Goal: Task Accomplishment & Management: Manage account settings

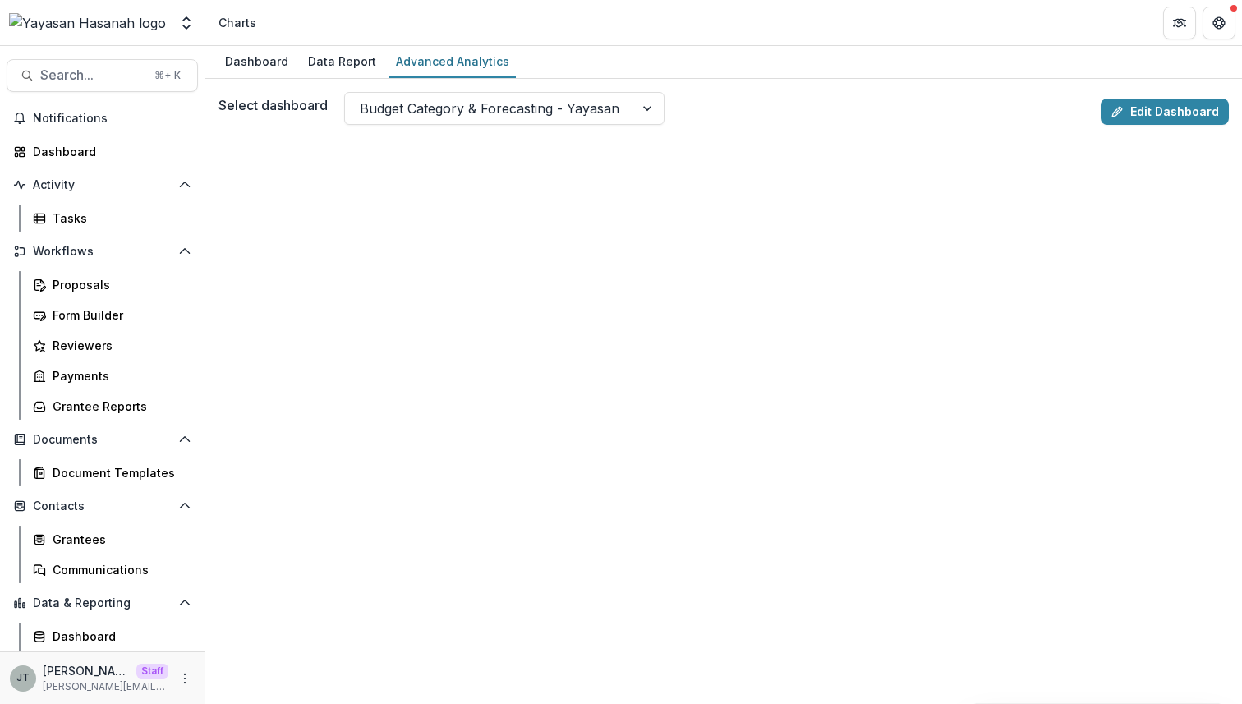
scroll to position [59, 0]
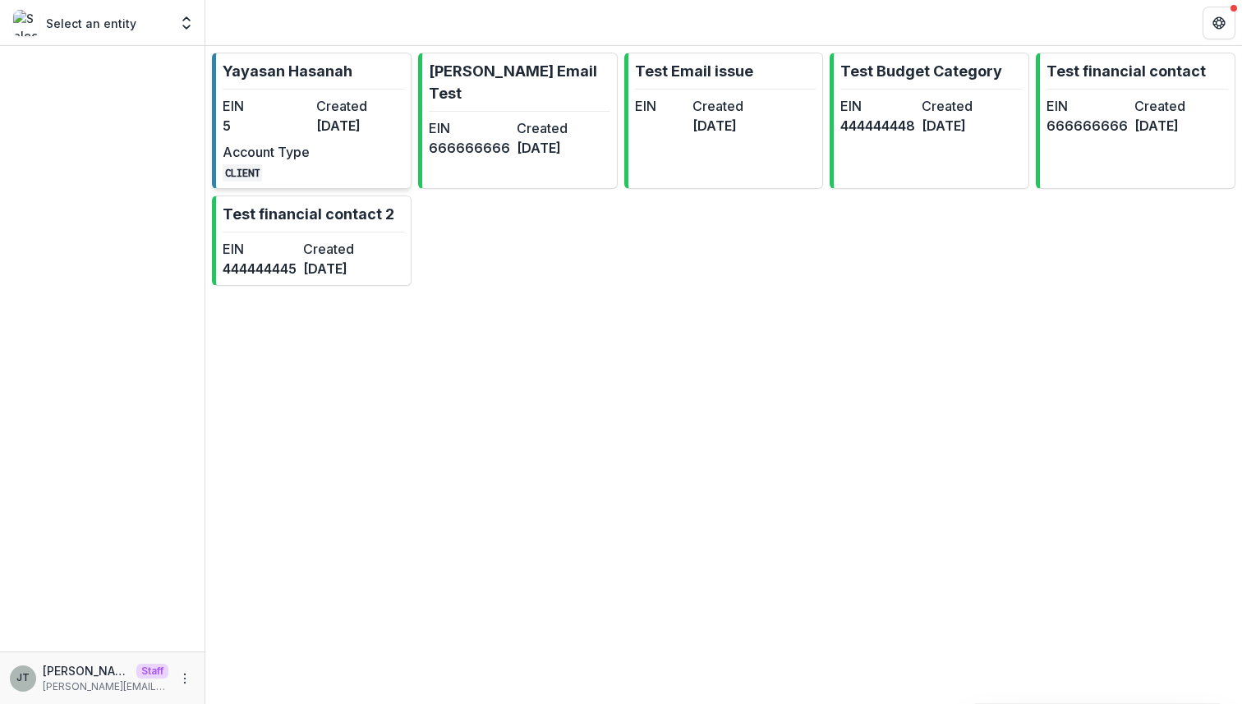
click at [369, 103] on dt "Created" at bounding box center [359, 106] width 87 height 20
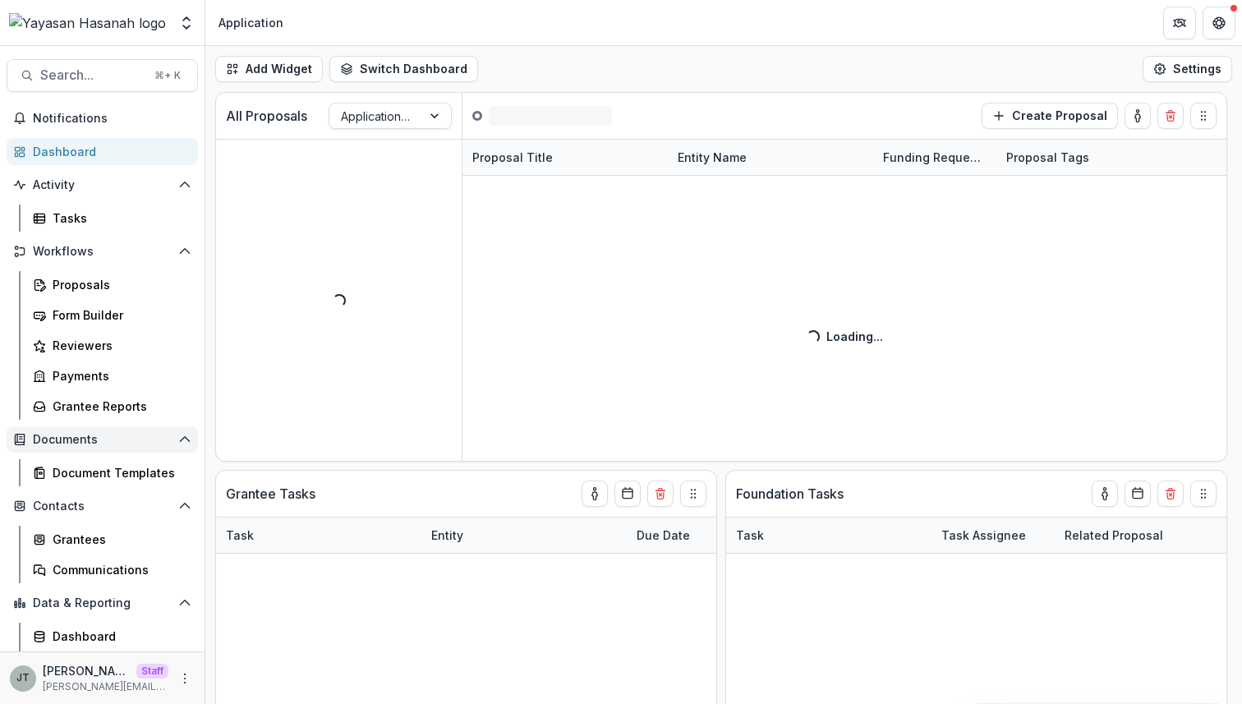
scroll to position [59, 0]
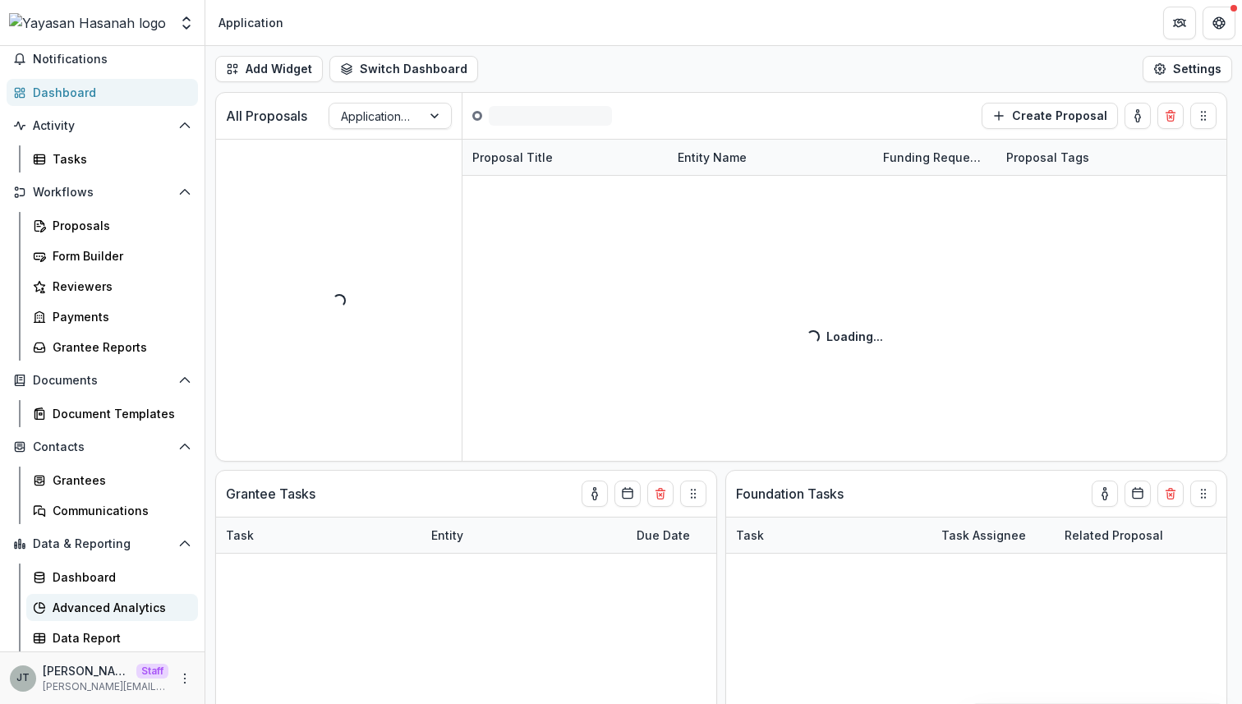
click at [113, 608] on div "Advanced Analytics" at bounding box center [119, 607] width 132 height 17
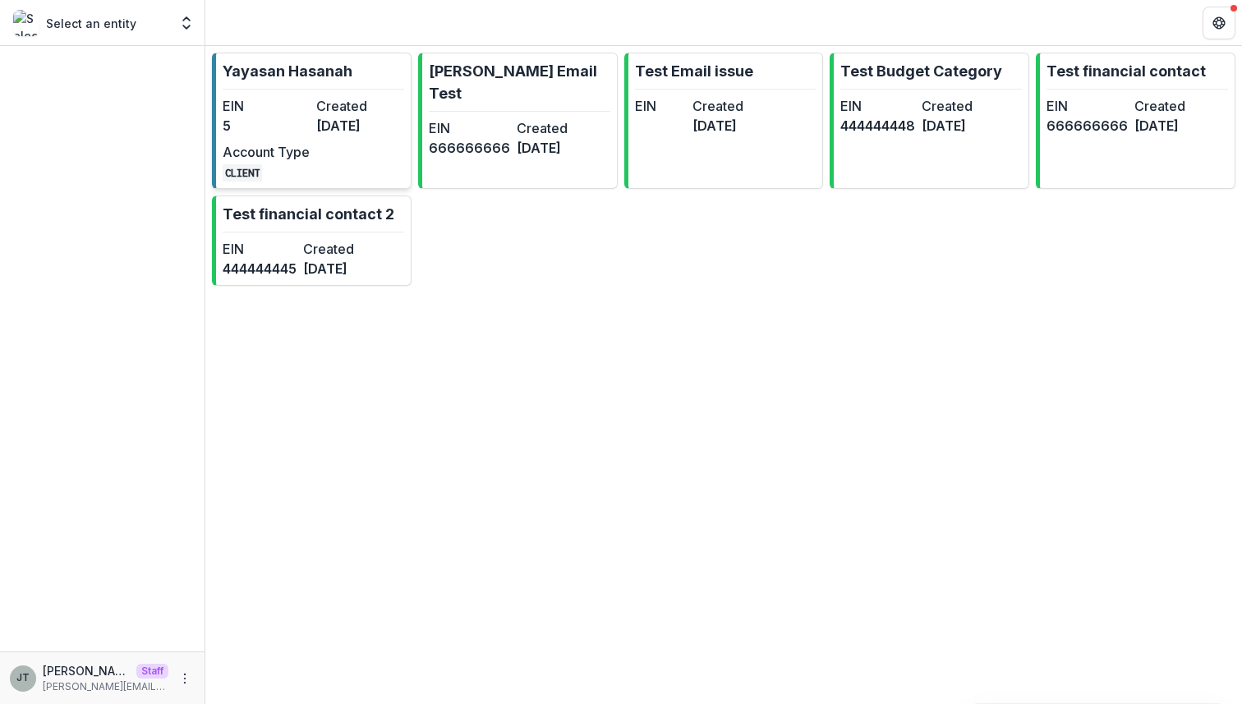
click at [357, 91] on link "Yayasan Hasanah EIN 5 Created 4 months ago Account Type CLIENT" at bounding box center [312, 121] width 200 height 136
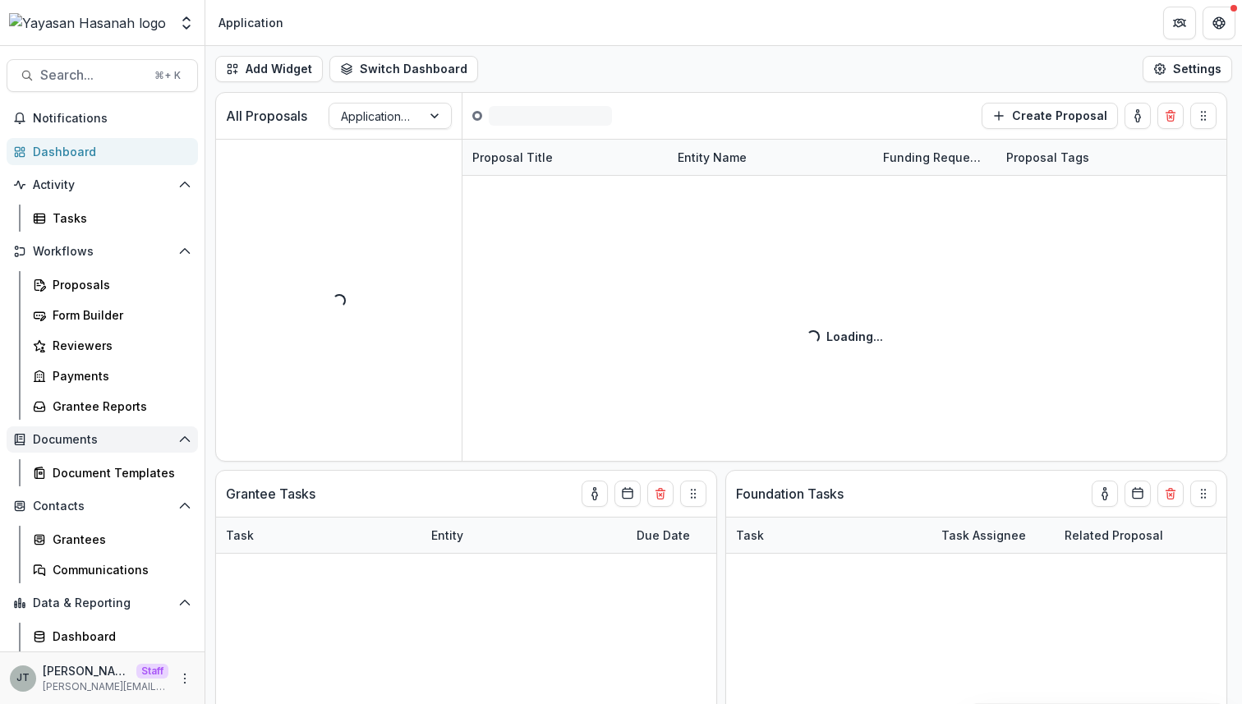
scroll to position [59, 0]
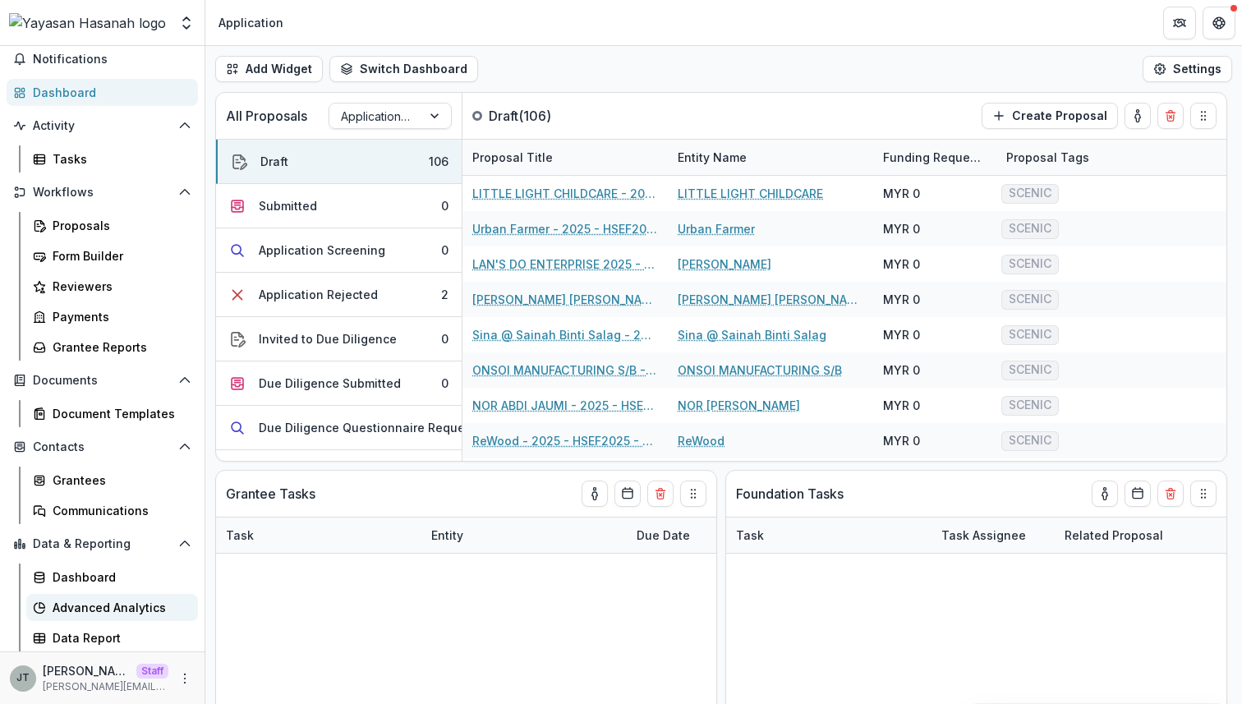
click at [90, 609] on div "Advanced Analytics" at bounding box center [119, 607] width 132 height 17
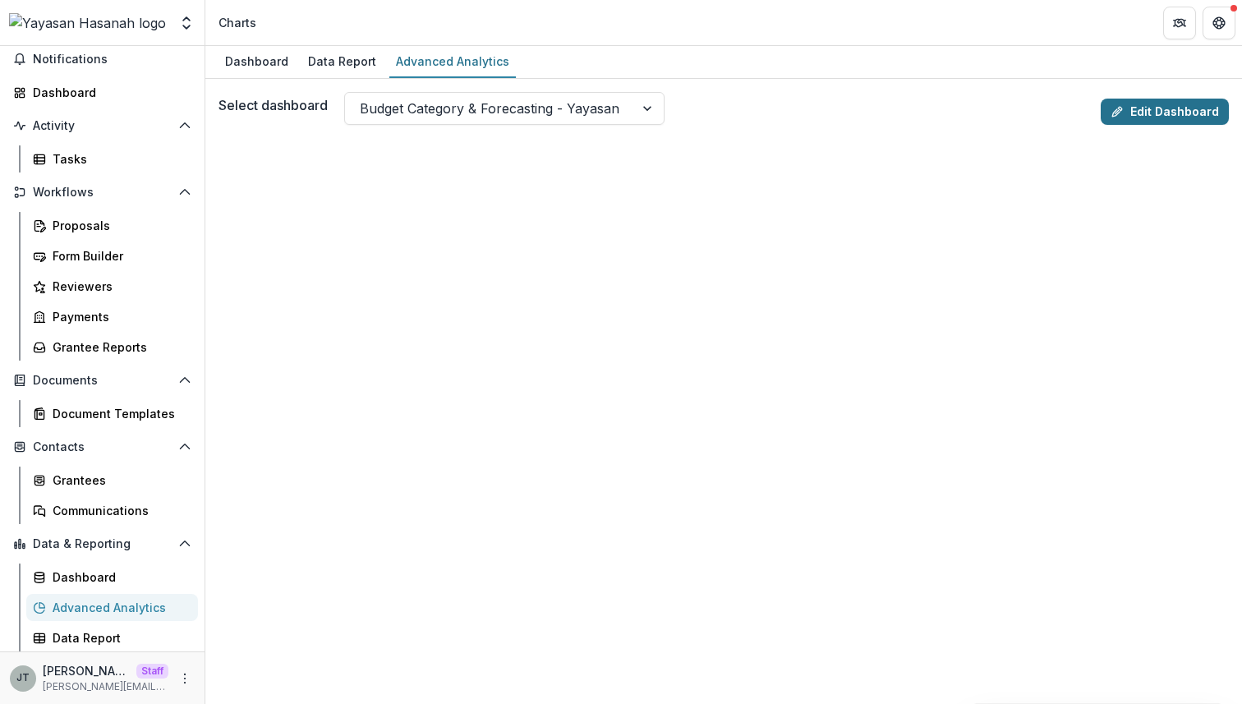
click at [1132, 108] on link "Edit Dashboard" at bounding box center [1165, 112] width 128 height 26
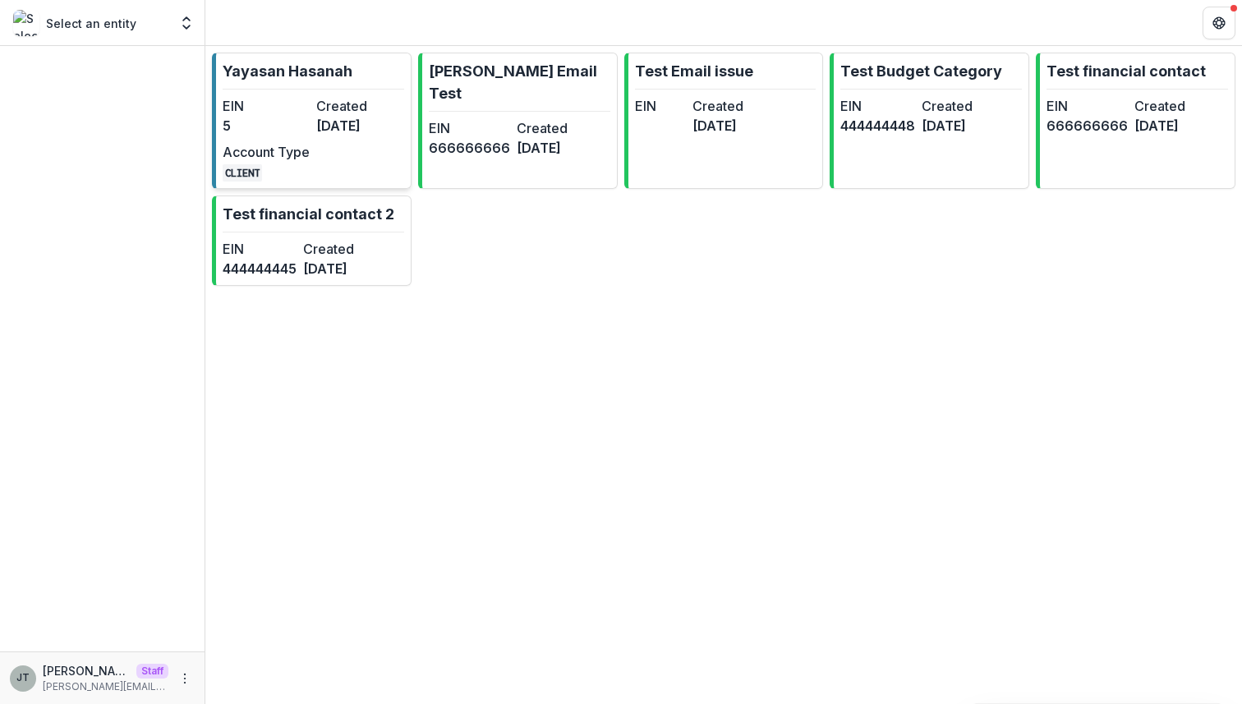
click at [358, 96] on dt "Created" at bounding box center [359, 106] width 87 height 20
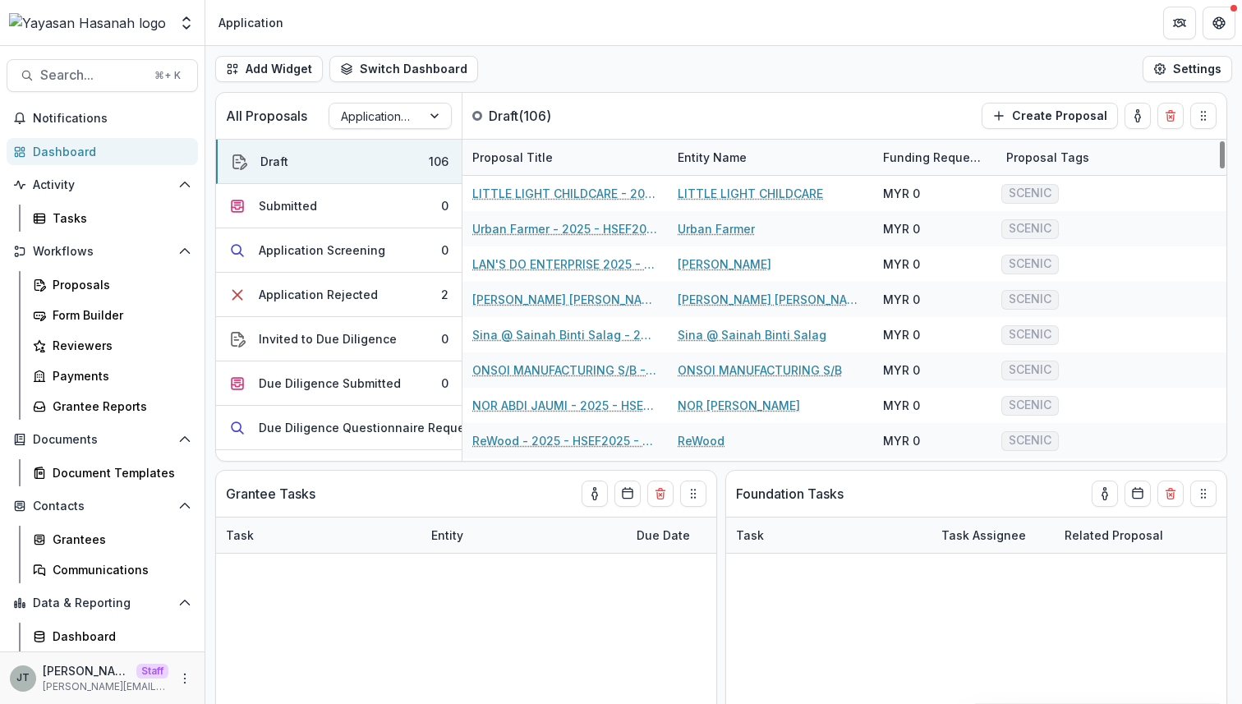
scroll to position [59, 0]
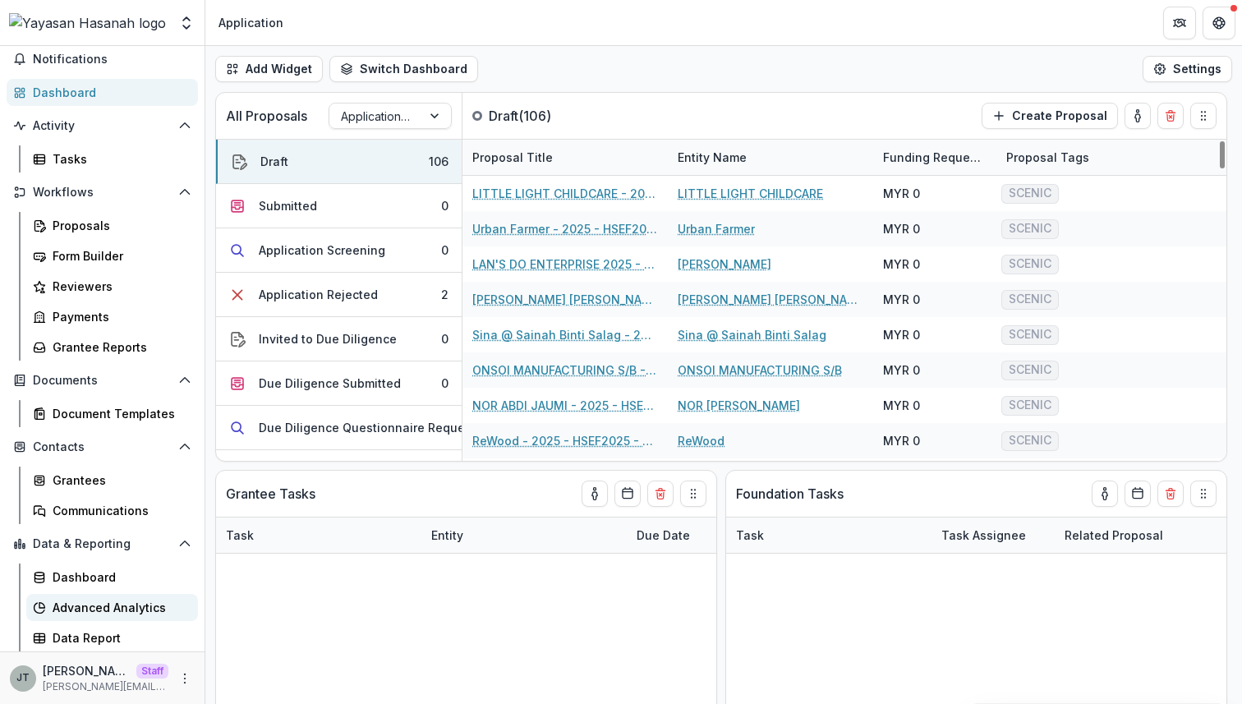
click at [70, 601] on div "Advanced Analytics" at bounding box center [119, 607] width 132 height 17
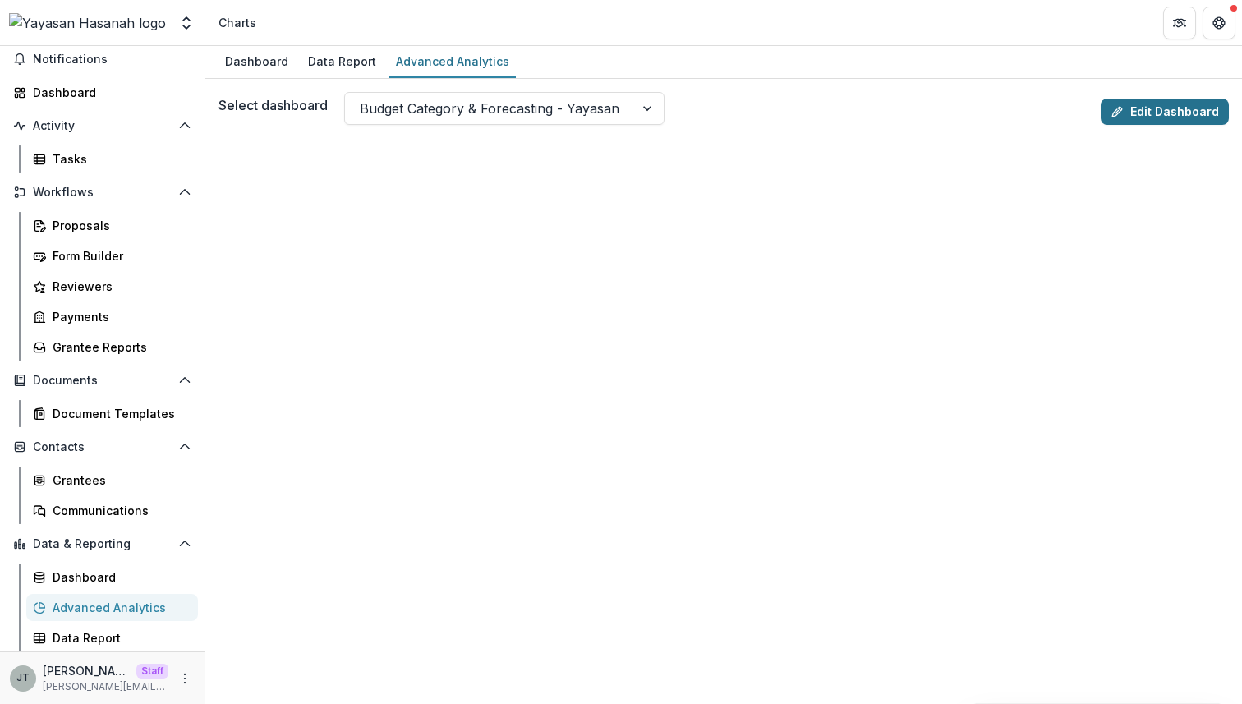
click at [1141, 111] on link "Edit Dashboard" at bounding box center [1165, 112] width 128 height 26
